Goal: Information Seeking & Learning: Learn about a topic

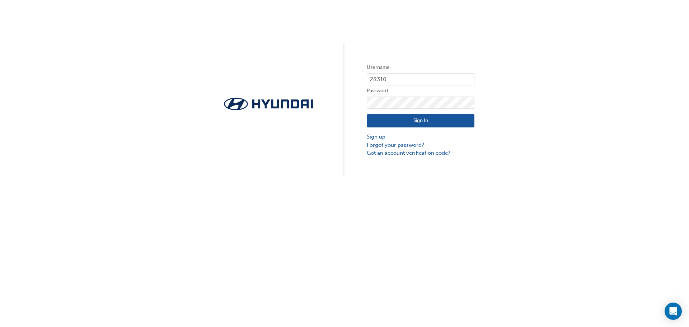
click at [412, 120] on button "Sign In" at bounding box center [421, 121] width 108 height 14
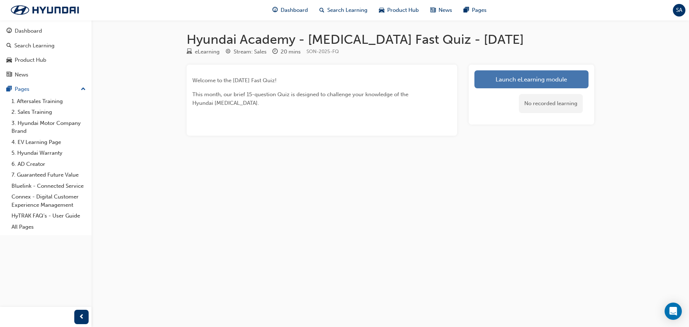
click at [520, 78] on link "Launch eLearning module" at bounding box center [532, 79] width 114 height 18
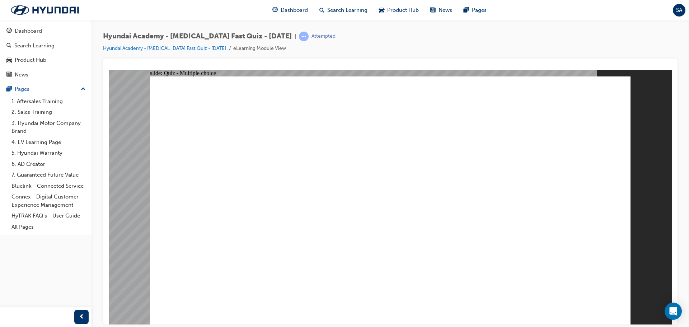
radio input "true"
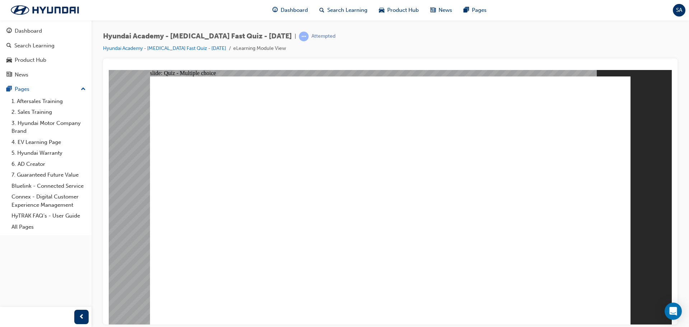
radio input "true"
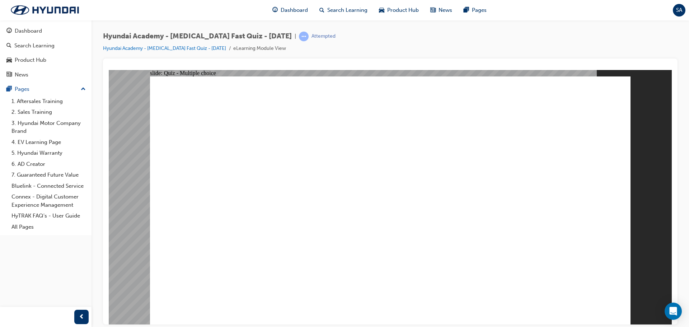
checkbox input "true"
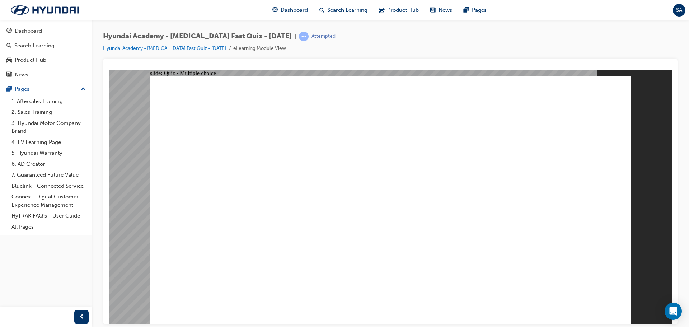
checkbox input "true"
radio input "true"
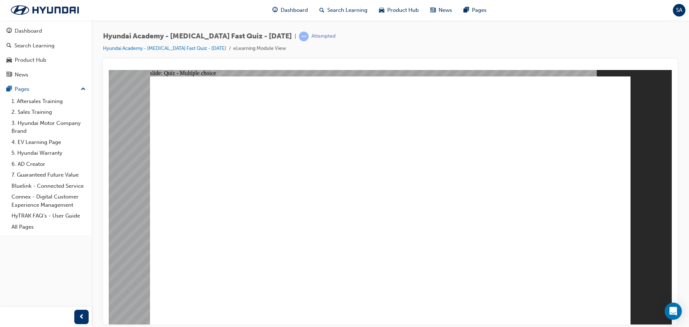
radio input "true"
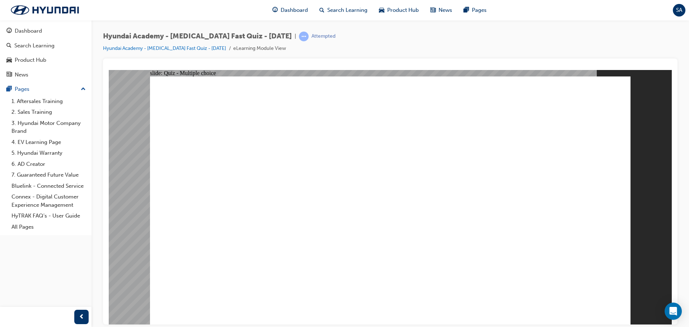
checkbox input "true"
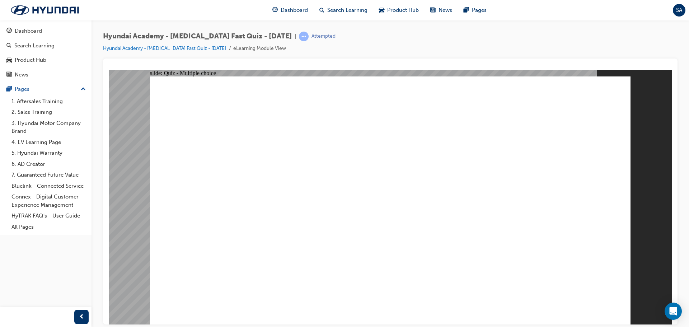
radio input "true"
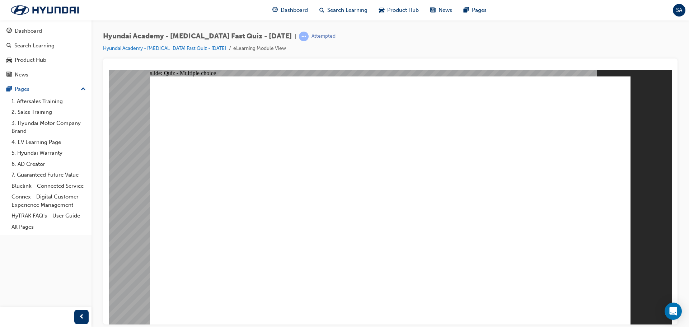
checkbox input "true"
checkbox input "false"
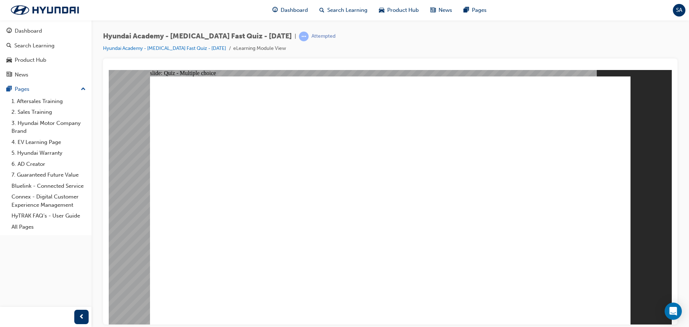
checkbox input "true"
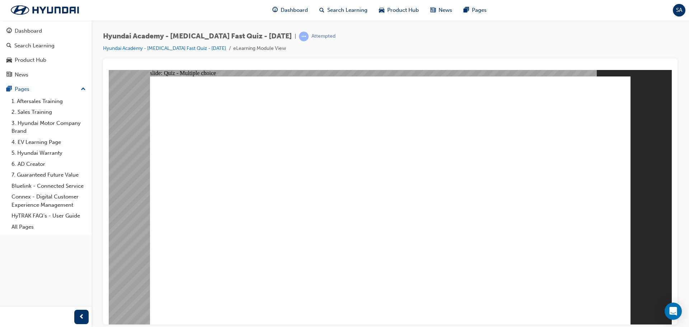
checkbox input "true"
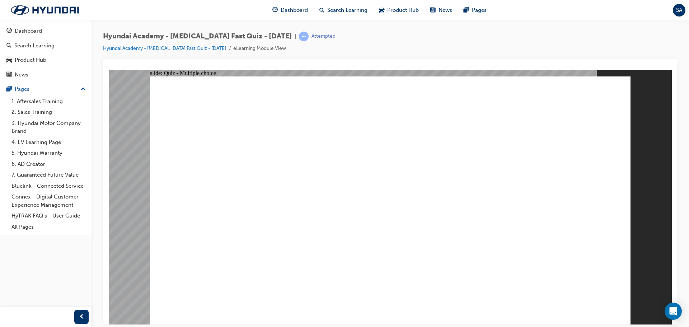
radio input "true"
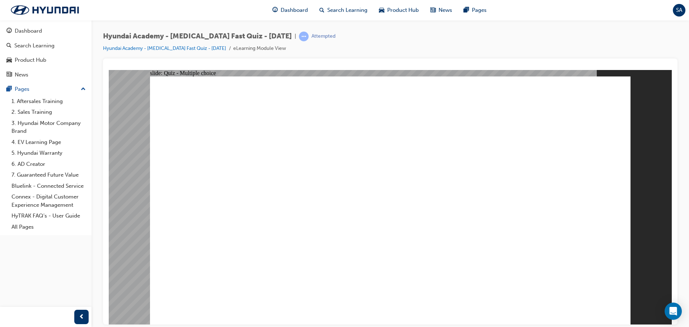
checkbox input "true"
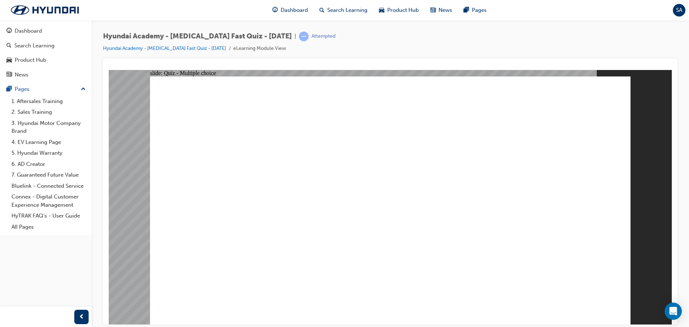
checkbox input "true"
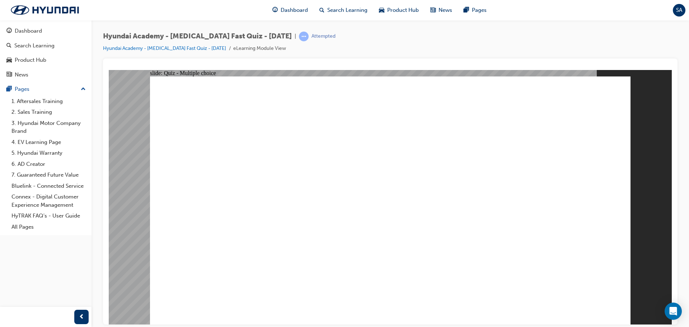
radio input "true"
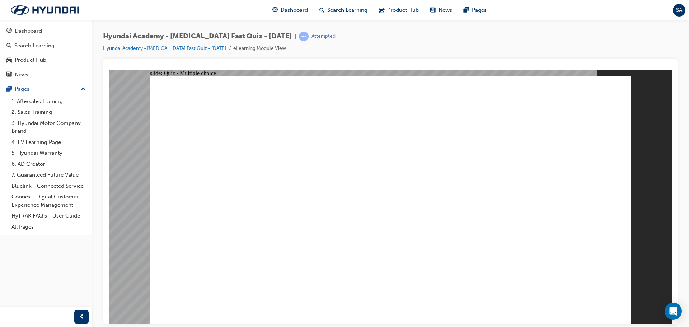
radio input "true"
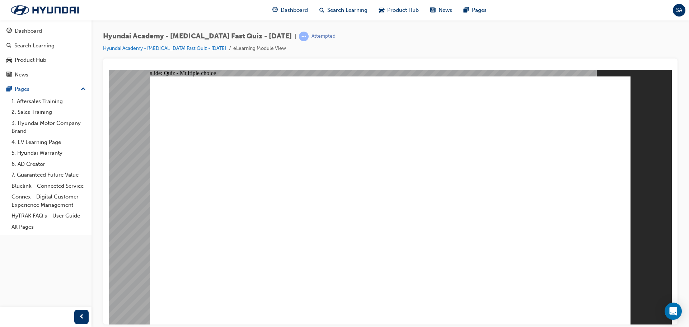
radio input "true"
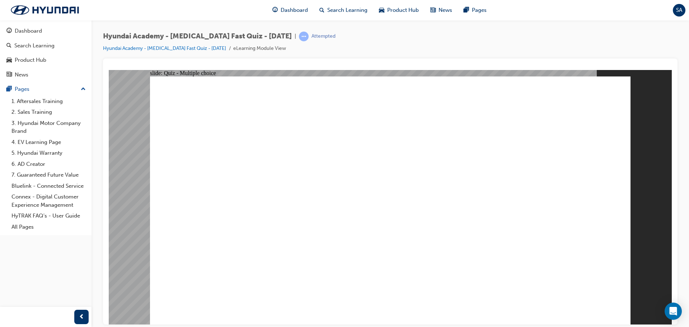
radio input "true"
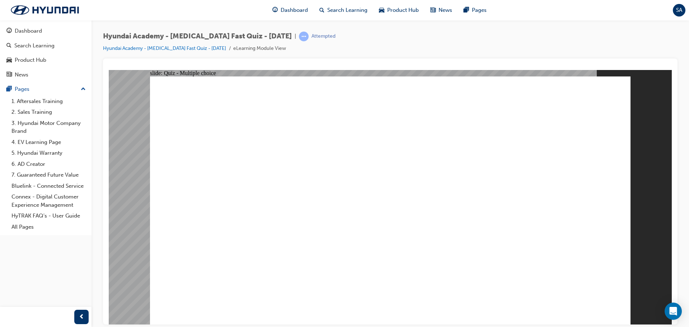
radio input "true"
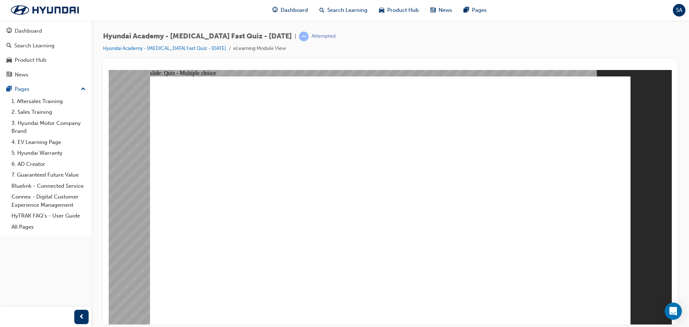
checkbox input "true"
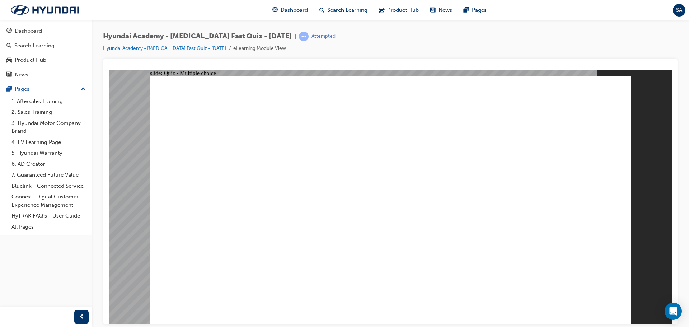
radio input "true"
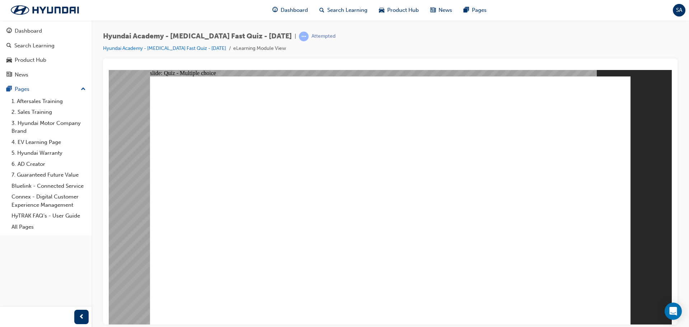
checkbox input "true"
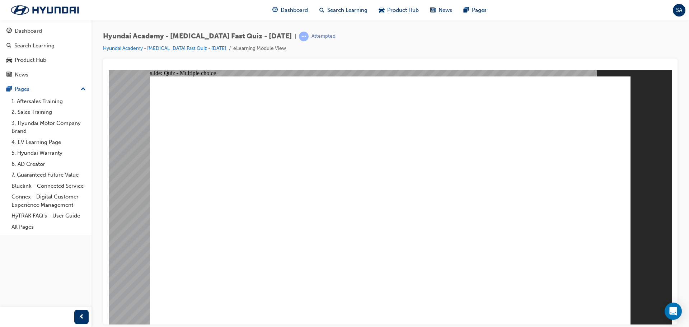
checkbox input "true"
checkbox input "false"
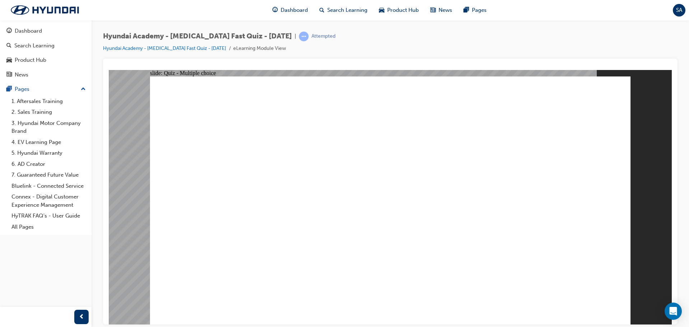
radio input "true"
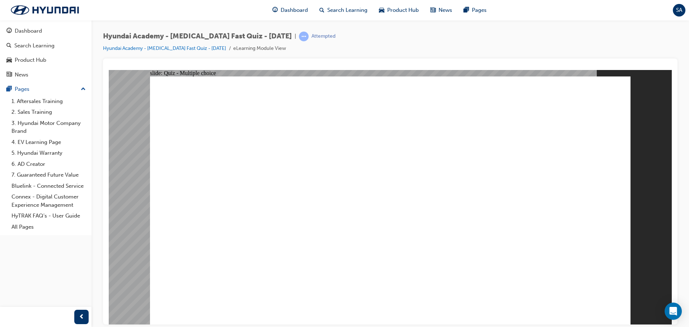
checkbox input "true"
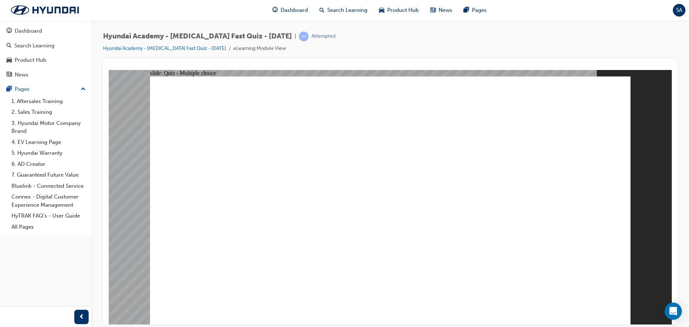
checkbox input "true"
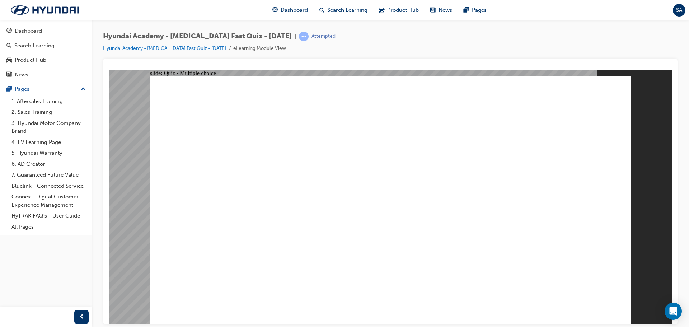
checkbox input "true"
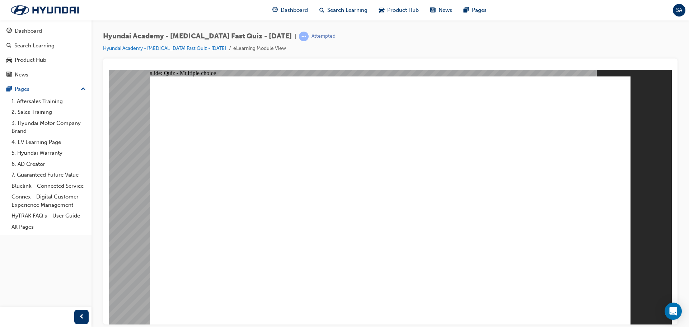
checkbox input "true"
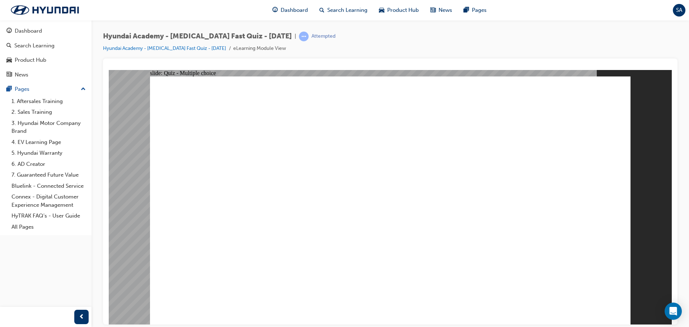
radio input "true"
checkbox input "true"
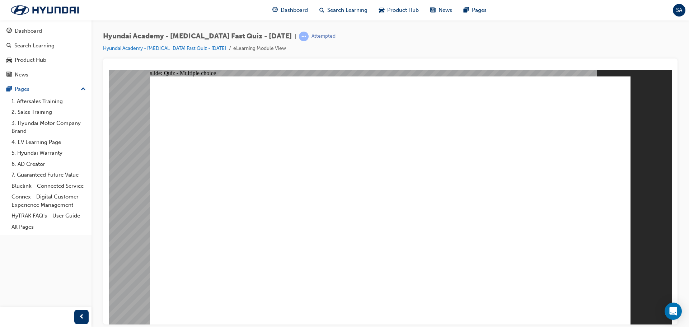
checkbox input "true"
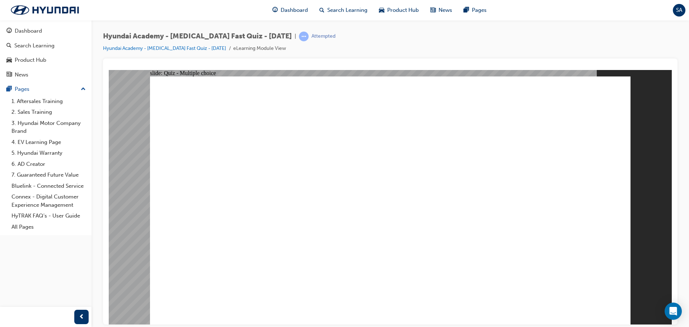
radio input "true"
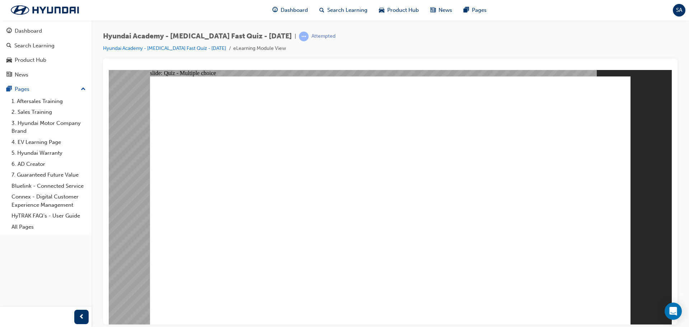
radio input "true"
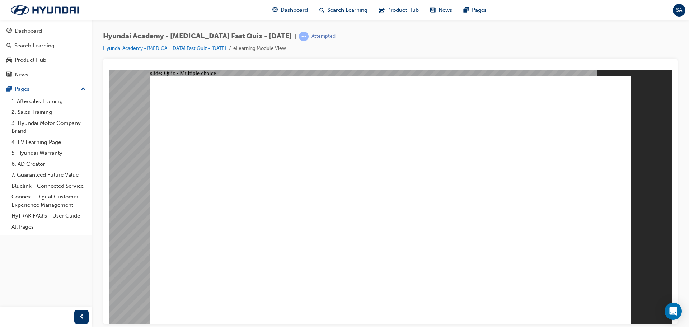
radio input "true"
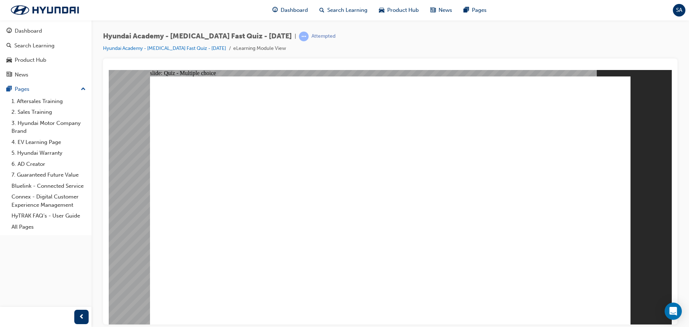
radio input "true"
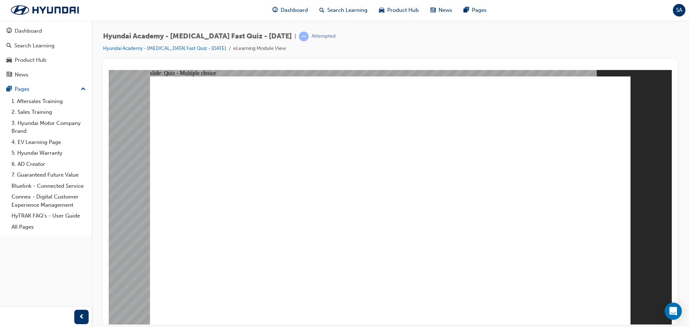
radio input "true"
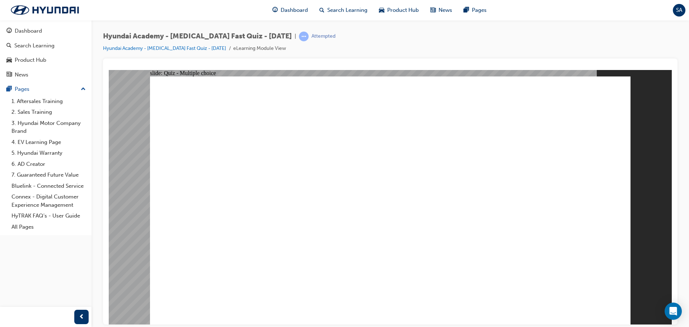
radio input "true"
checkbox input "true"
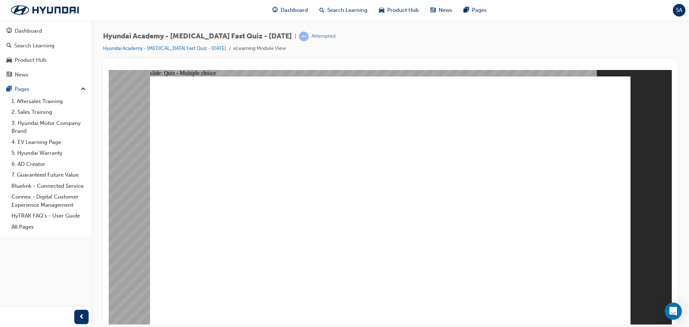
checkbox input "true"
radio input "true"
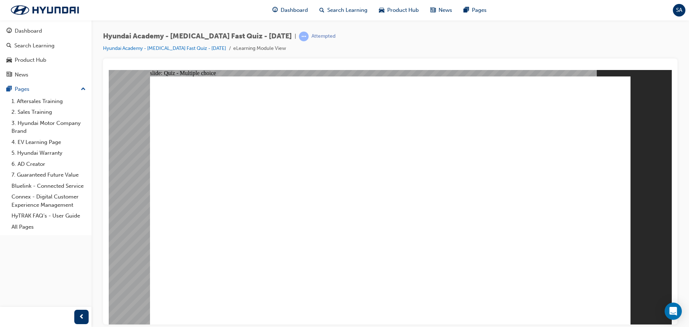
checkbox input "true"
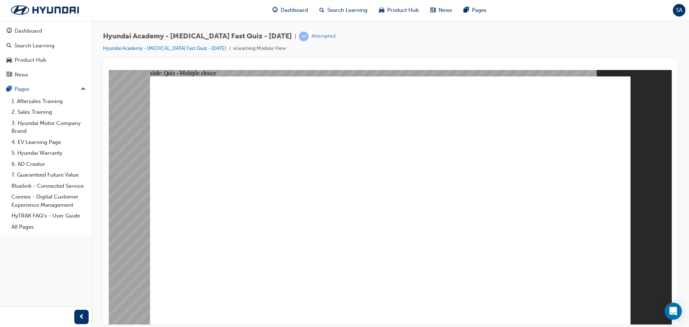
checkbox input "true"
radio input "true"
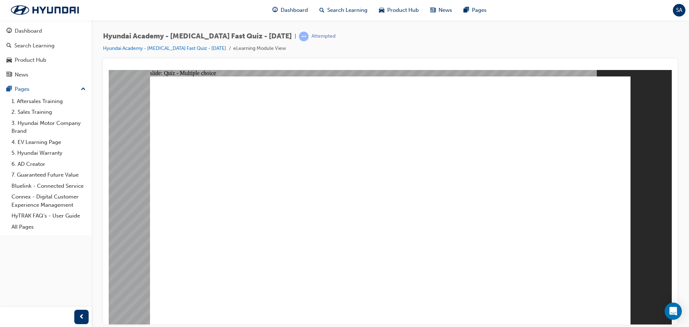
checkbox input "true"
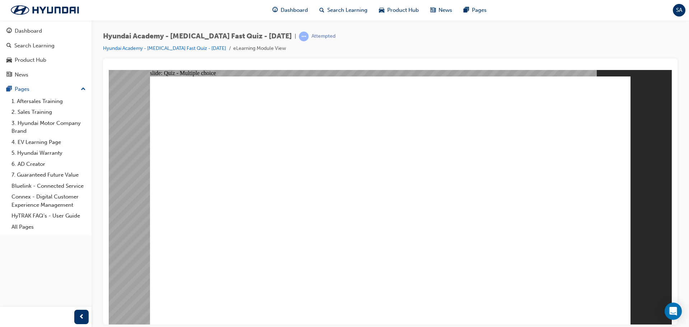
checkbox input "true"
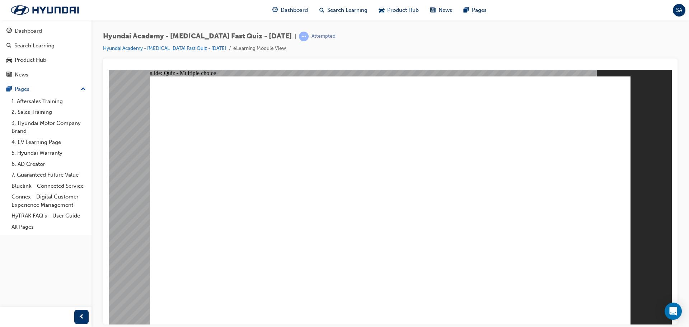
checkbox input "true"
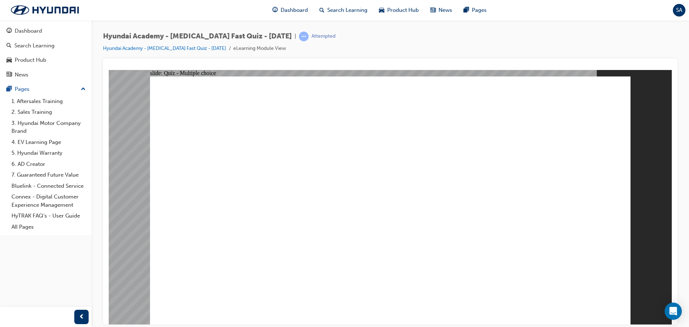
checkbox input "true"
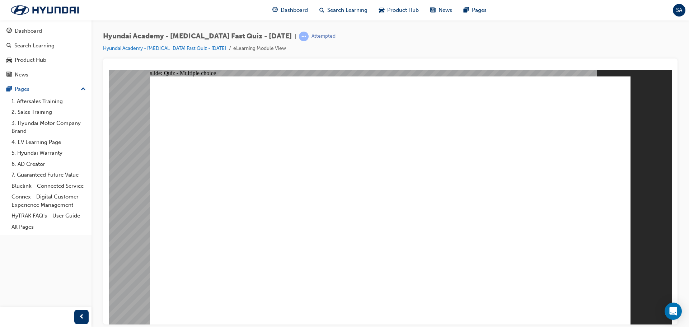
radio input "true"
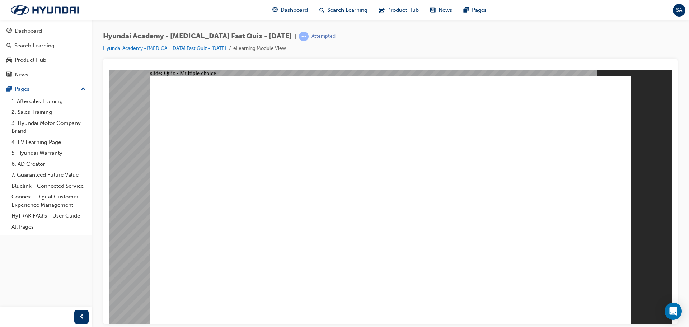
checkbox input "true"
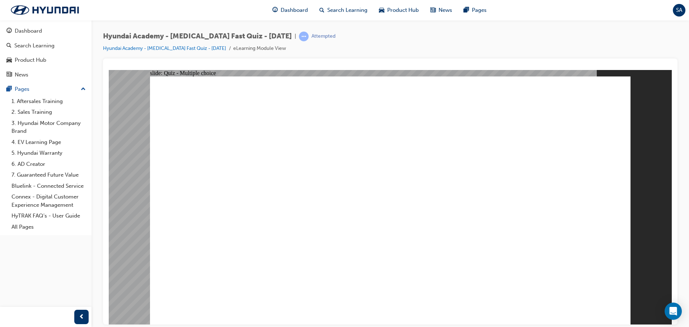
checkbox input "true"
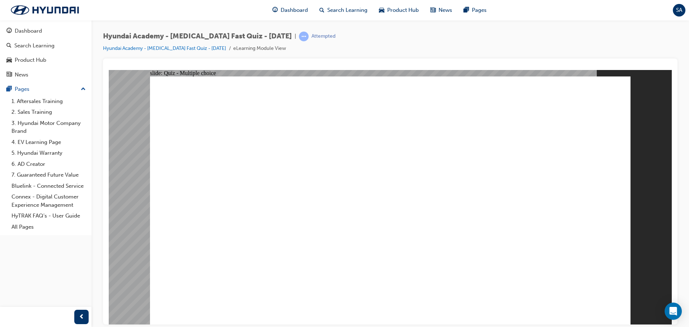
radio input "true"
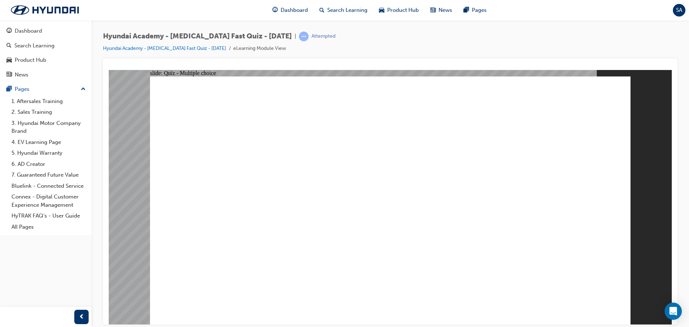
radio input "true"
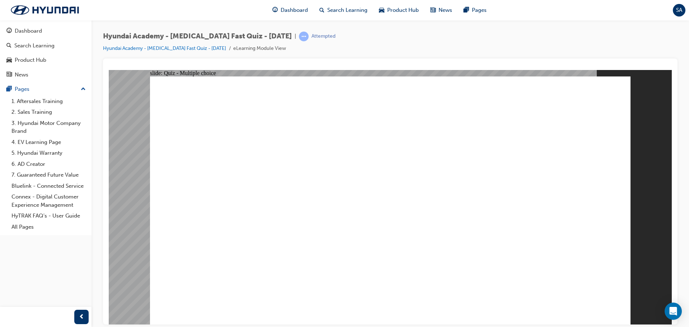
radio input "true"
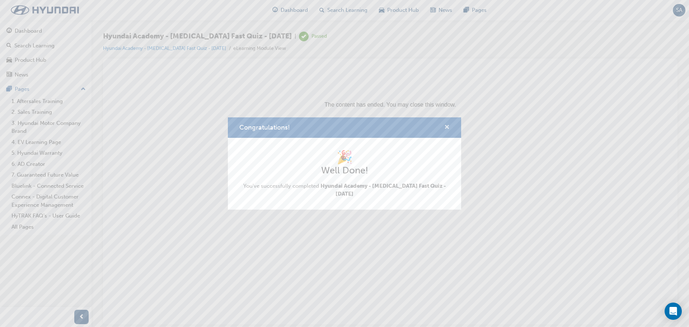
click at [448, 129] on span "cross-icon" at bounding box center [446, 128] width 5 height 6
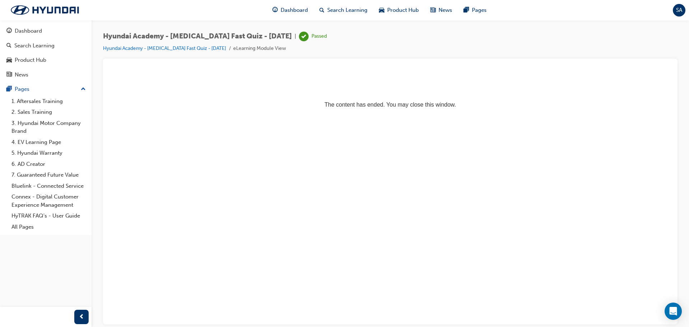
click at [680, 8] on span "SA" at bounding box center [679, 10] width 6 height 8
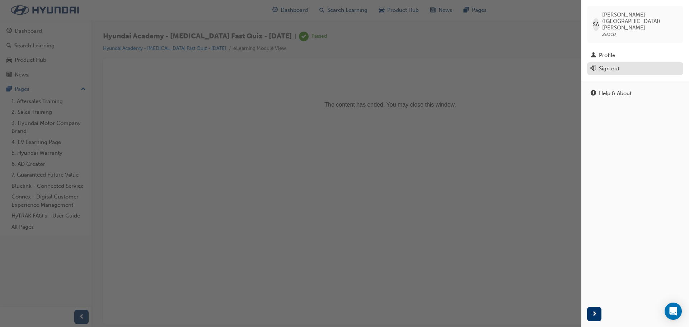
click at [618, 65] on div "Sign out" at bounding box center [609, 69] width 20 height 8
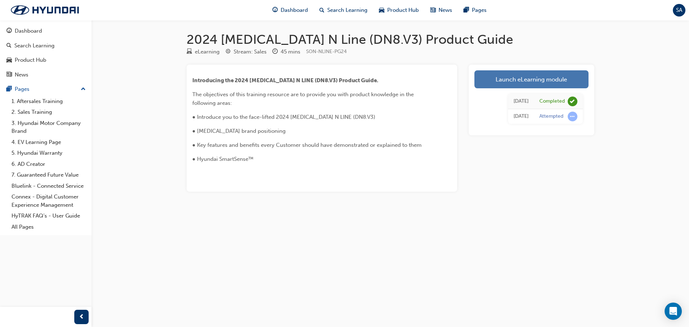
click at [520, 79] on link "Launch eLearning module" at bounding box center [532, 79] width 114 height 18
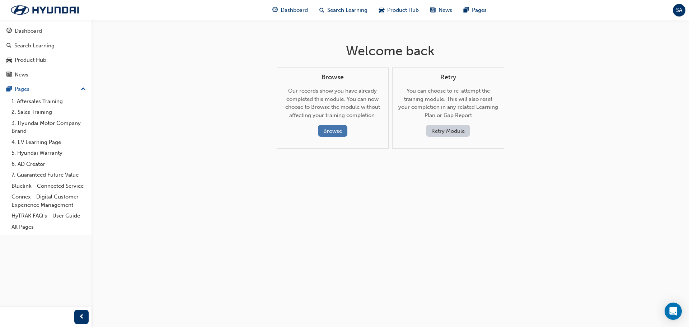
click at [328, 129] on button "Browse" at bounding box center [332, 131] width 29 height 12
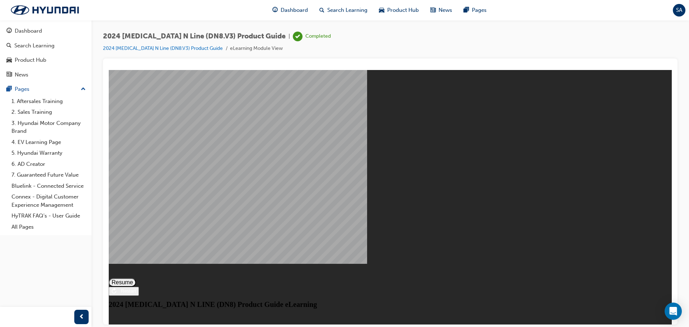
click at [136, 278] on button "Resume" at bounding box center [122, 282] width 27 height 9
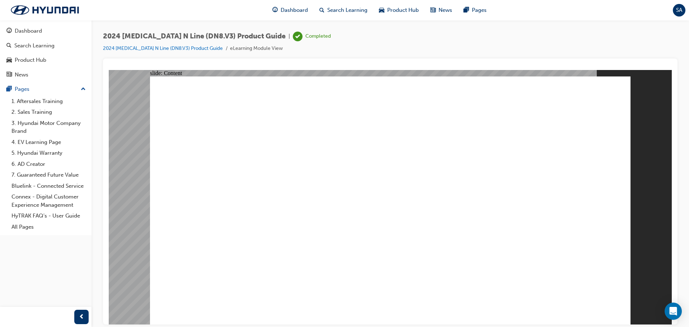
click at [109, 70] on image at bounding box center [109, 70] width 0 height 0
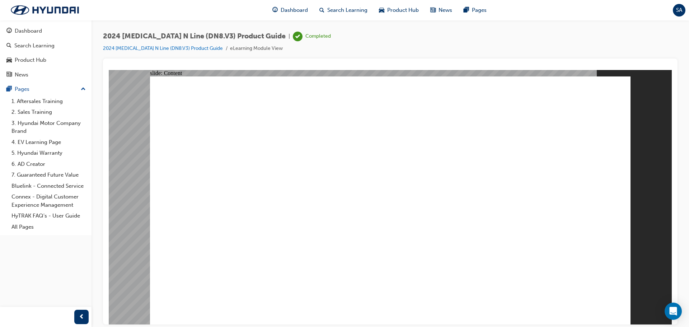
click at [109, 70] on image at bounding box center [109, 70] width 0 height 0
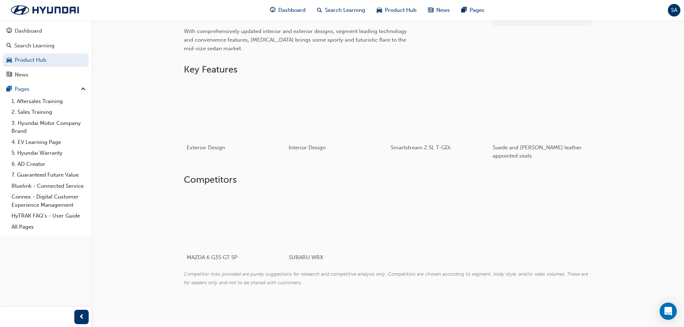
scroll to position [256, 0]
